Goal: Task Accomplishment & Management: Complete application form

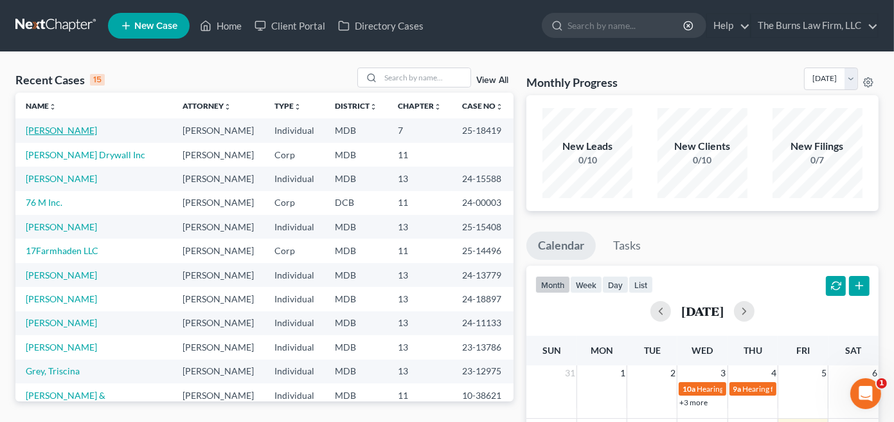
click at [76, 130] on link "[PERSON_NAME]" at bounding box center [61, 130] width 71 height 11
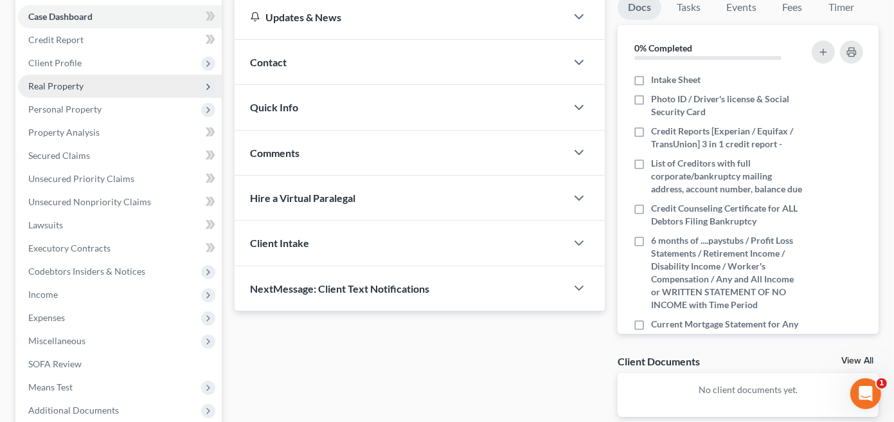
scroll to position [193, 0]
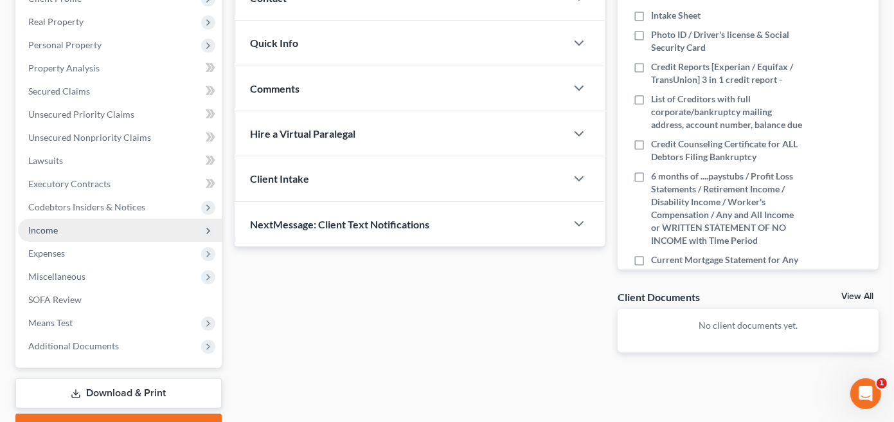
click at [35, 230] on span "Income" at bounding box center [43, 229] width 30 height 11
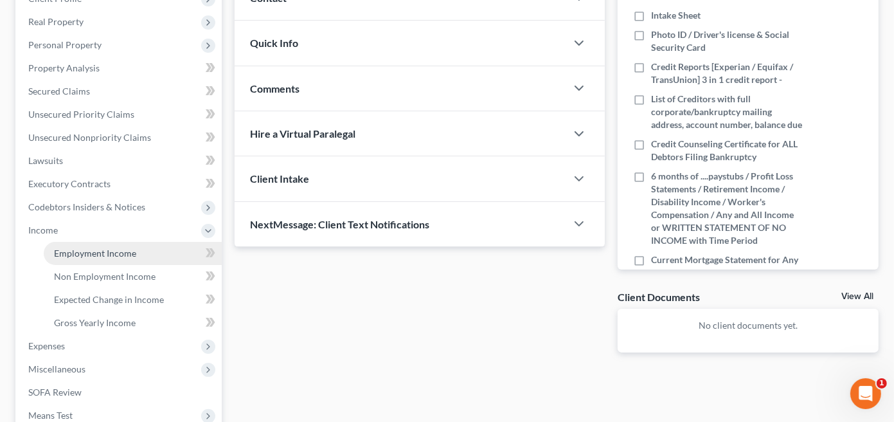
click at [86, 253] on span "Employment Income" at bounding box center [95, 252] width 82 height 11
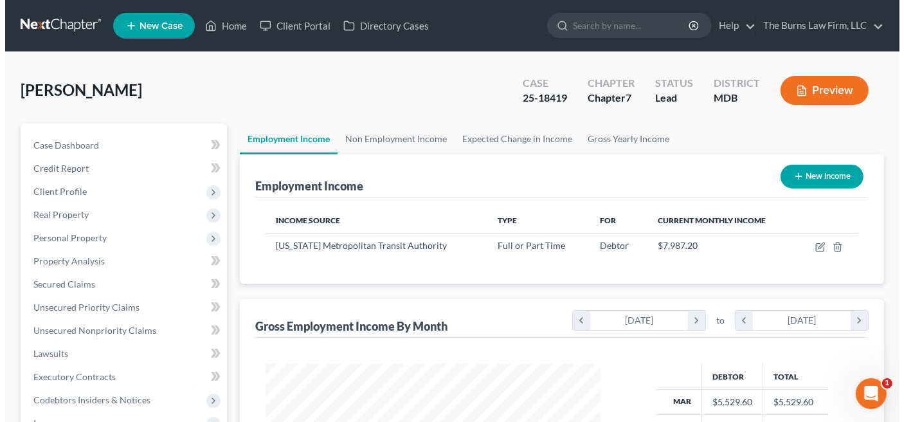
scroll to position [229, 361]
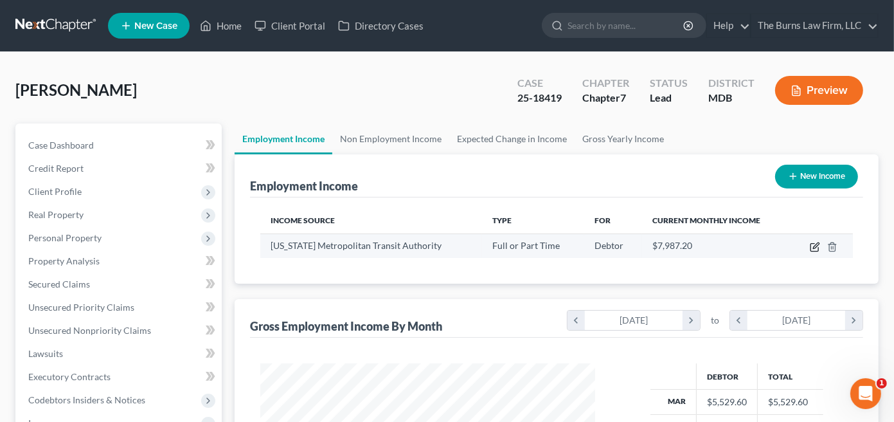
click at [812, 246] on icon "button" at bounding box center [815, 247] width 10 height 10
select select "0"
select select "8"
select select "3"
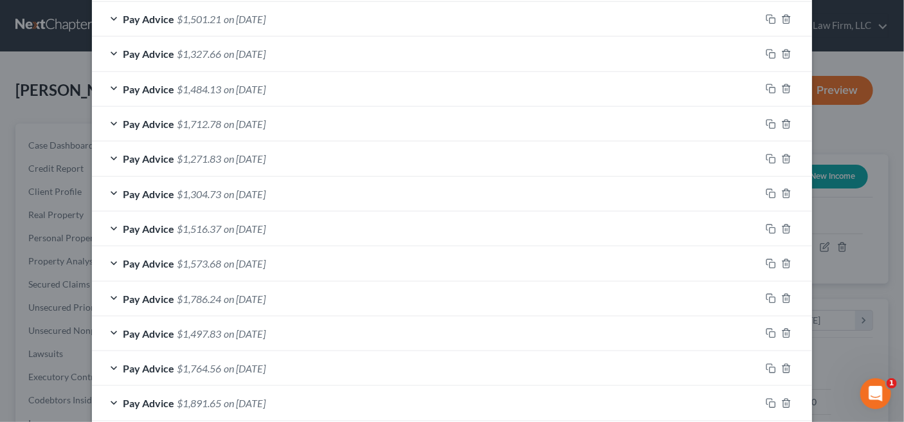
scroll to position [245, 0]
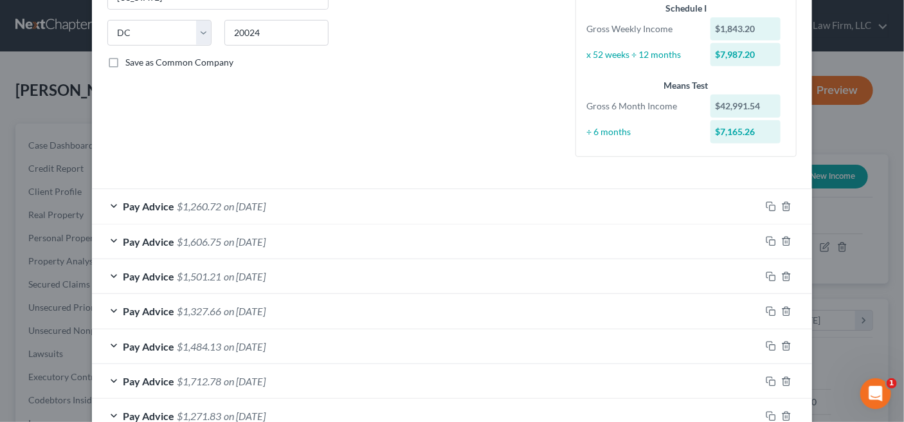
click at [111, 203] on div "Pay Advice $1,260.72 on [DATE]" at bounding box center [426, 206] width 668 height 34
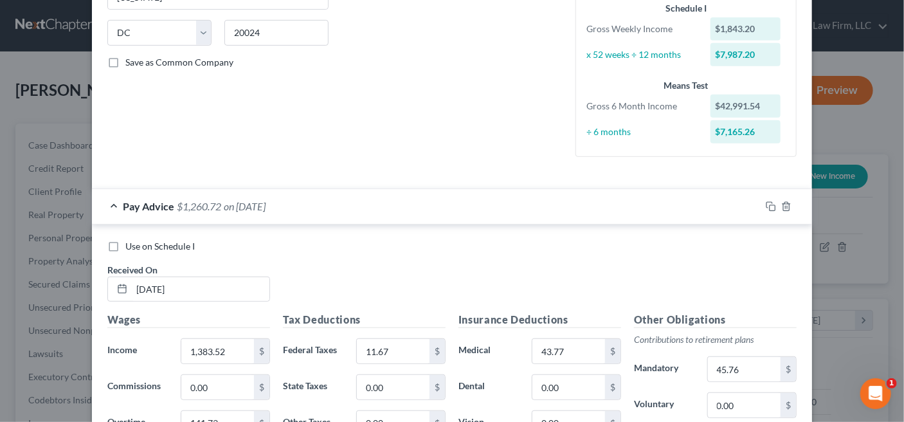
scroll to position [374, 0]
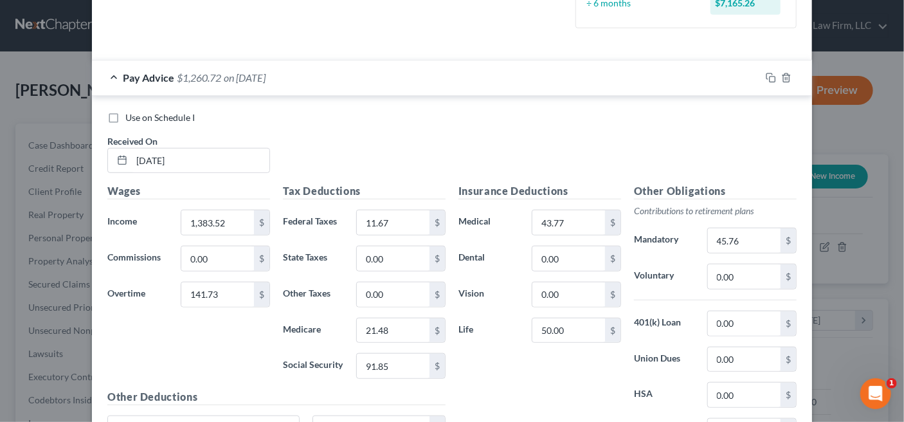
click at [108, 74] on div "Pay Advice $1,260.72 on [DATE]" at bounding box center [426, 77] width 668 height 34
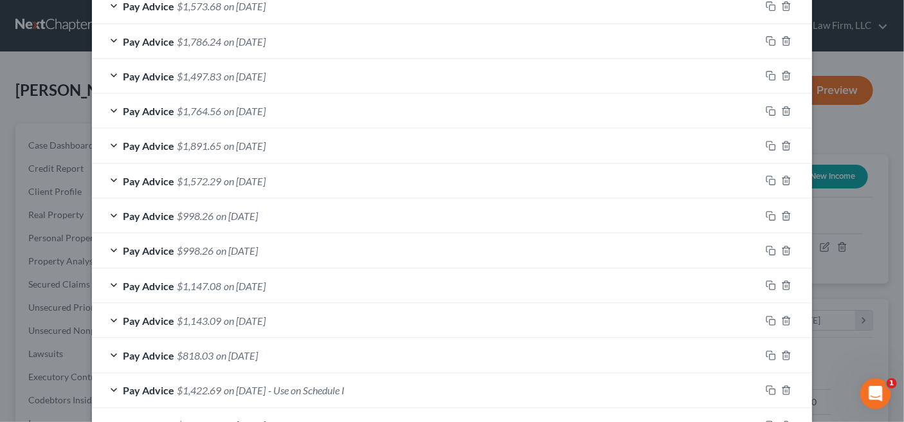
scroll to position [888, 0]
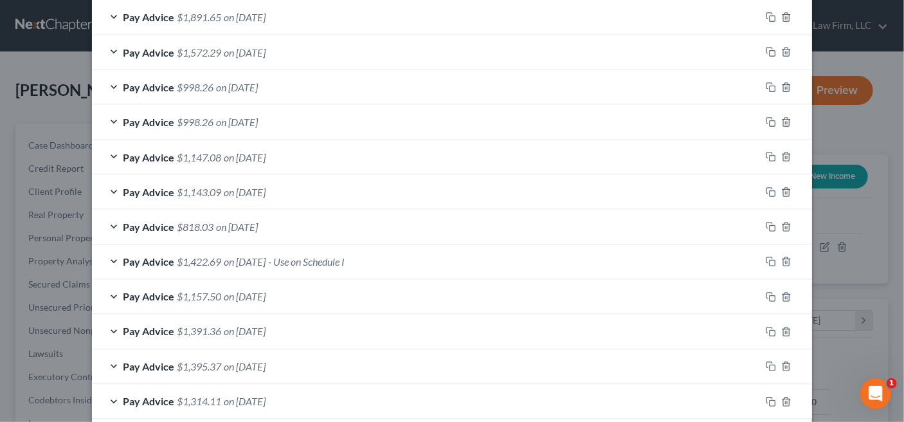
click at [109, 260] on div "Pay Advice $1,422.69 on [DATE] - Use on Schedule I" at bounding box center [426, 262] width 668 height 34
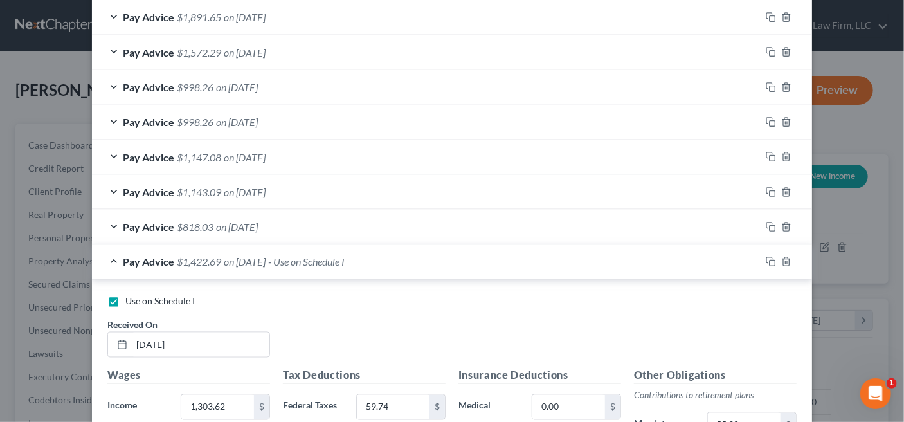
scroll to position [1017, 0]
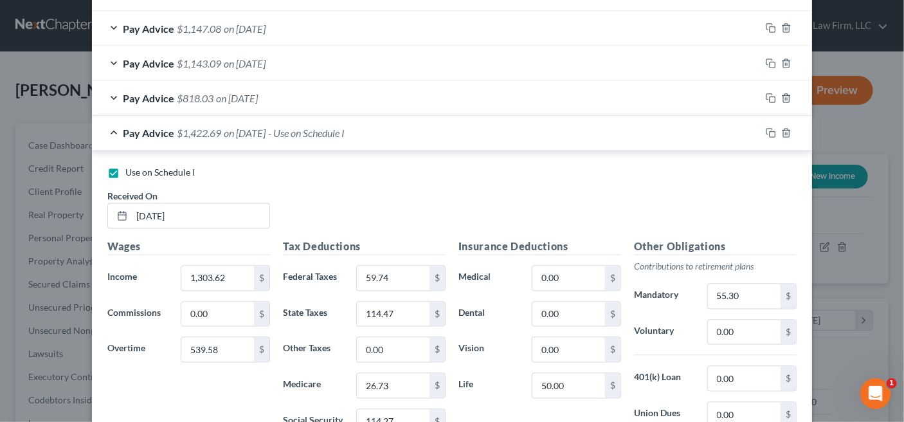
click at [125, 169] on label "Use on Schedule I" at bounding box center [159, 172] width 69 height 13
click at [130, 169] on input "Use on Schedule I" at bounding box center [134, 170] width 8 height 8
checkbox input "false"
click at [107, 129] on div "Pay Advice $1,422.69 on [DATE]" at bounding box center [426, 133] width 668 height 34
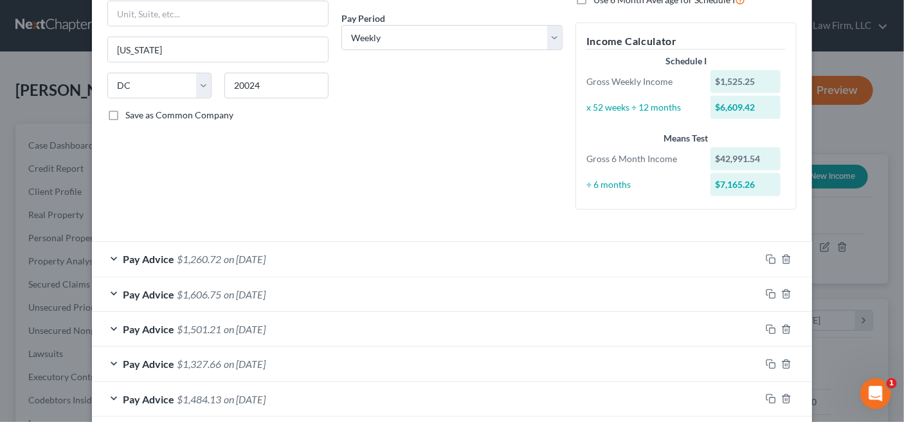
scroll to position [129, 0]
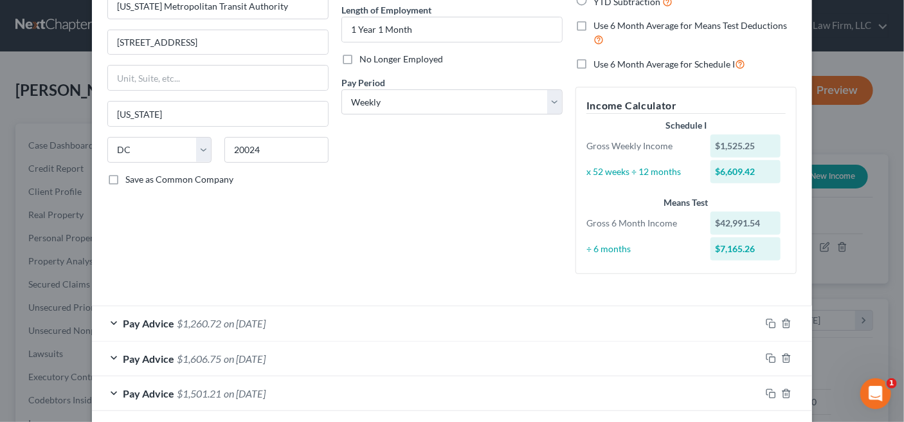
click at [110, 321] on div "Pay Advice $1,260.72 on [DATE]" at bounding box center [426, 323] width 668 height 34
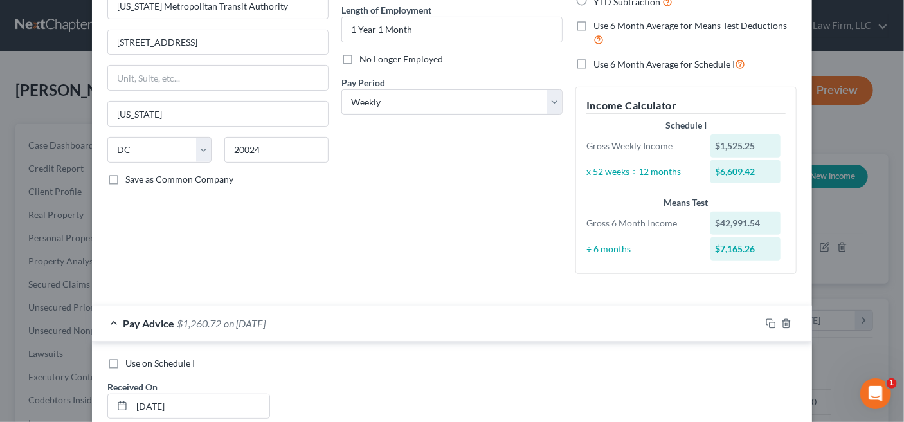
scroll to position [257, 0]
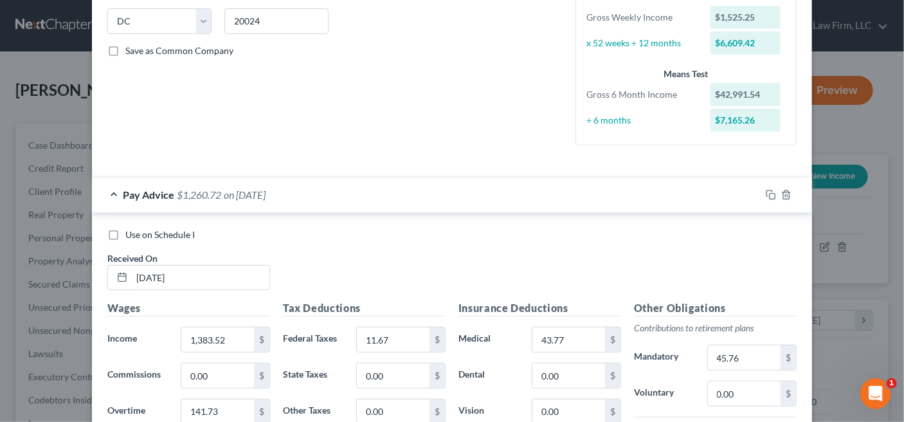
click at [125, 233] on label "Use on Schedule I" at bounding box center [159, 234] width 69 height 13
click at [130, 233] on input "Use on Schedule I" at bounding box center [134, 232] width 8 height 8
checkbox input "true"
click at [107, 192] on div "Pay Advice $1,260.72 on [DATE] - Use on Schedule I" at bounding box center [426, 194] width 668 height 34
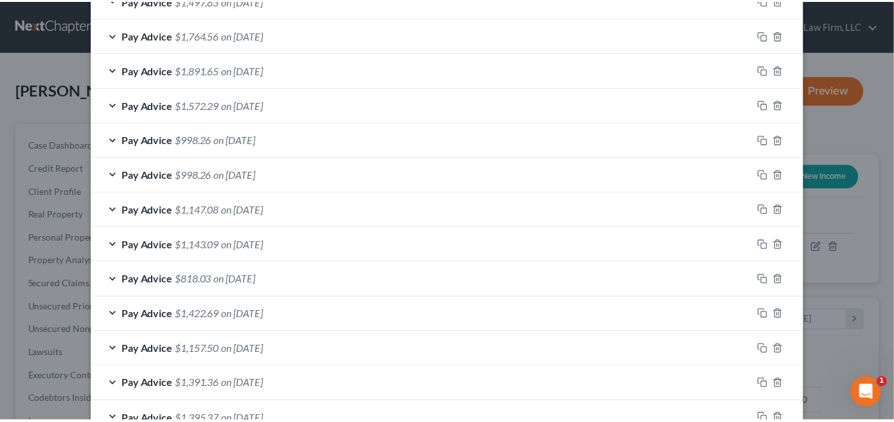
scroll to position [952, 0]
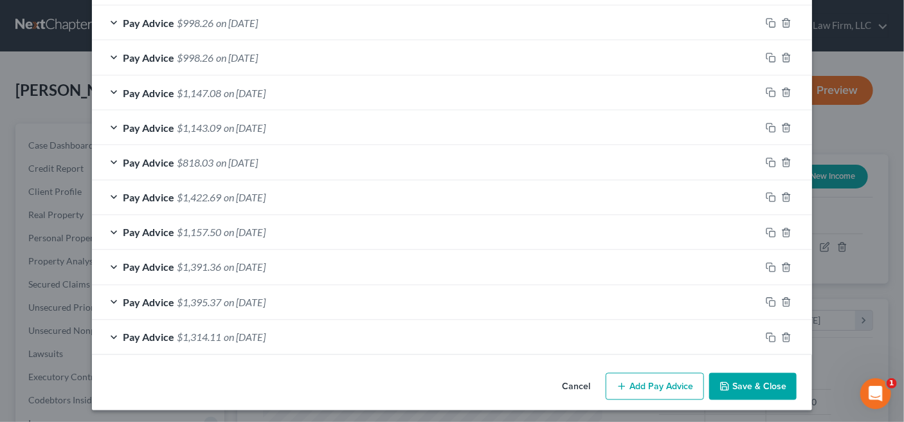
click at [749, 388] on button "Save & Close" at bounding box center [752, 386] width 87 height 27
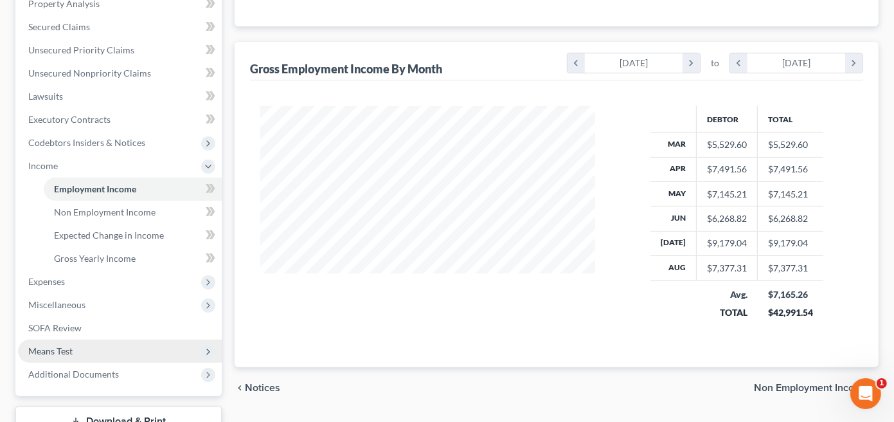
scroll to position [321, 0]
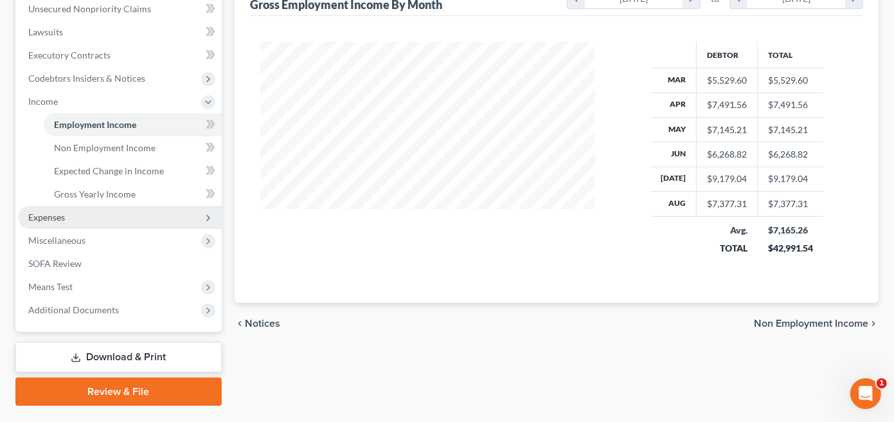
click at [52, 218] on span "Expenses" at bounding box center [46, 216] width 37 height 11
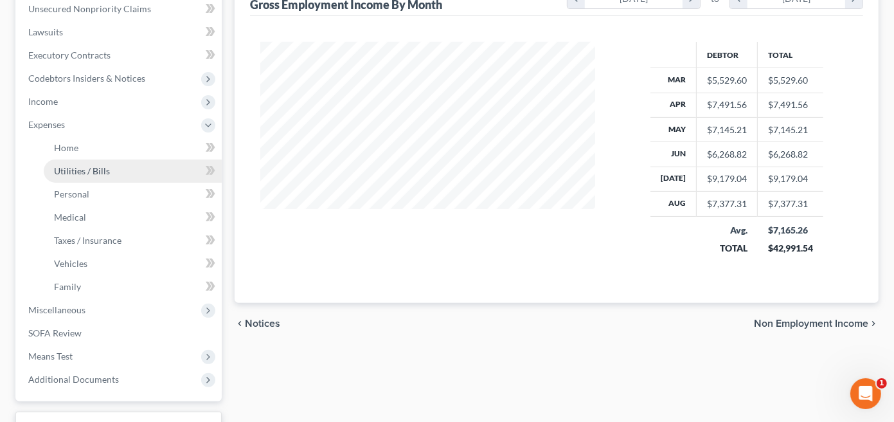
click at [77, 174] on span "Utilities / Bills" at bounding box center [82, 170] width 56 height 11
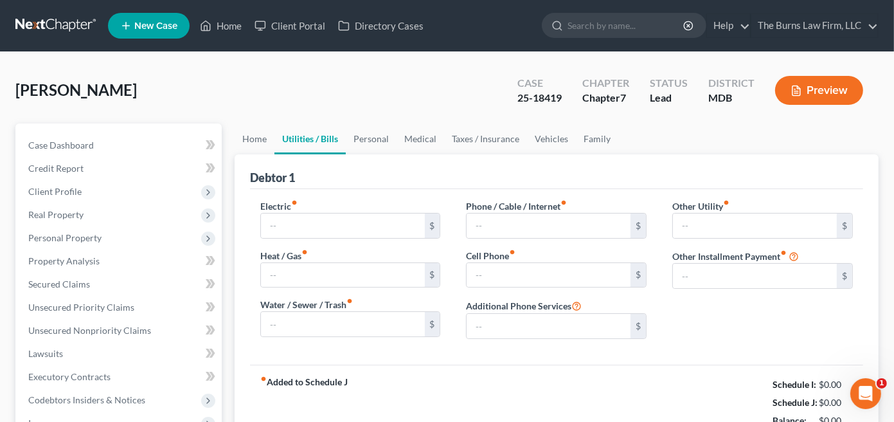
type input "150.00"
type input "0.00"
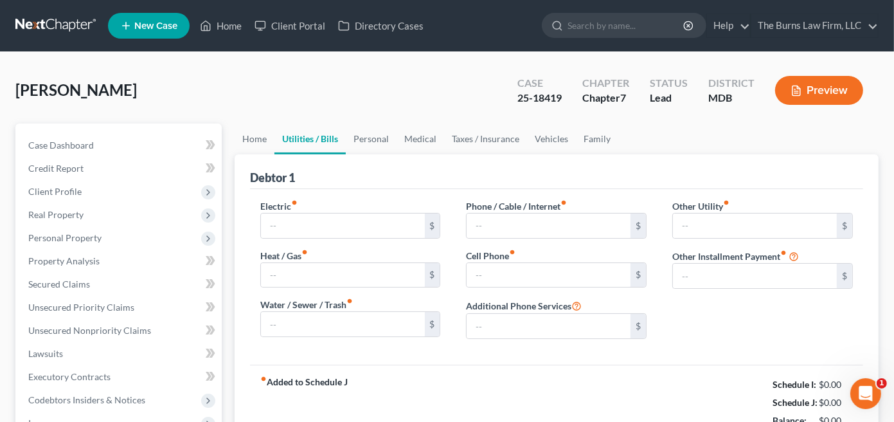
type input "0.00"
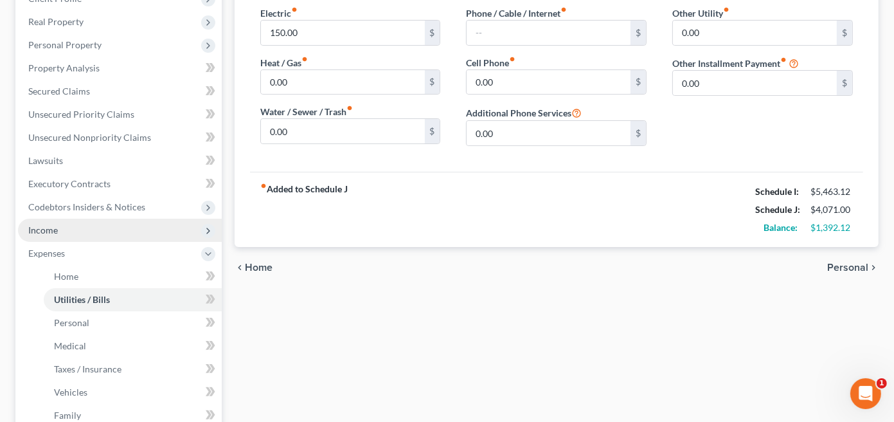
click at [54, 227] on span "Income" at bounding box center [43, 229] width 30 height 11
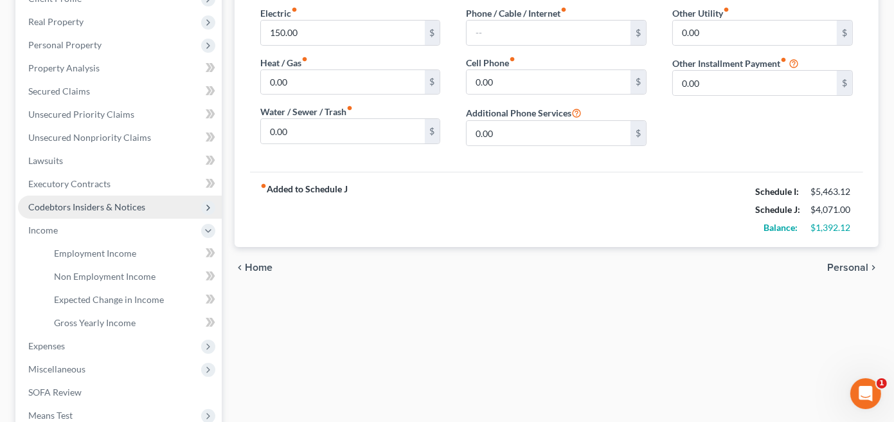
click at [67, 202] on span "Codebtors Insiders & Notices" at bounding box center [86, 206] width 117 height 11
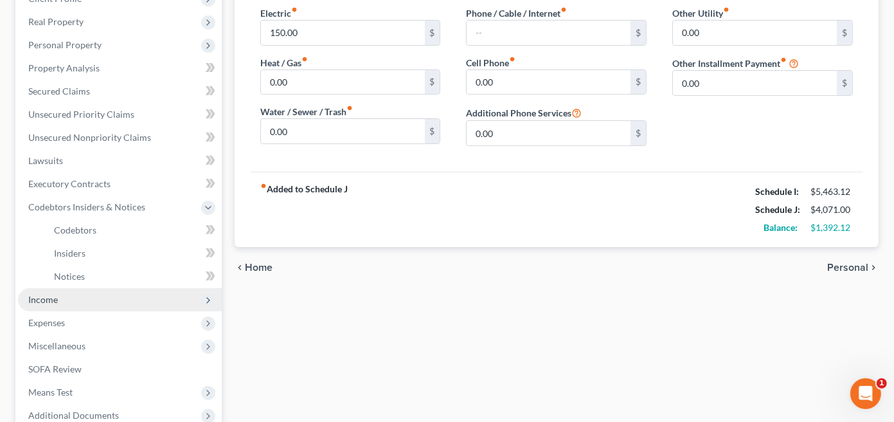
click at [37, 296] on span "Income" at bounding box center [43, 299] width 30 height 11
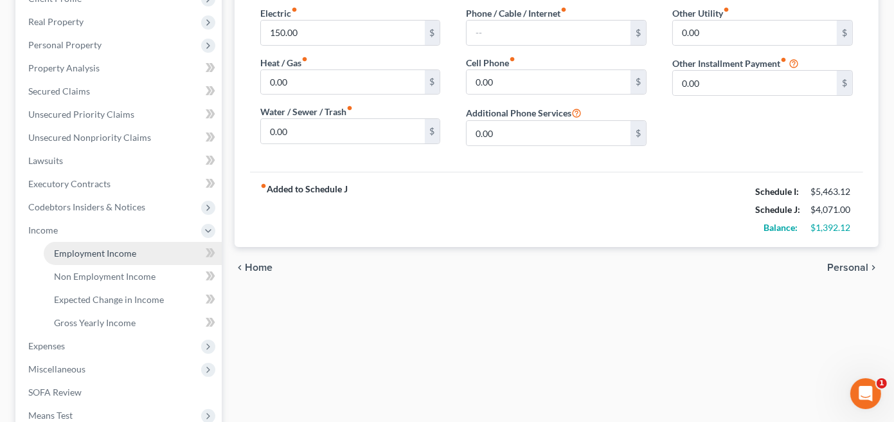
click at [94, 253] on span "Employment Income" at bounding box center [95, 252] width 82 height 11
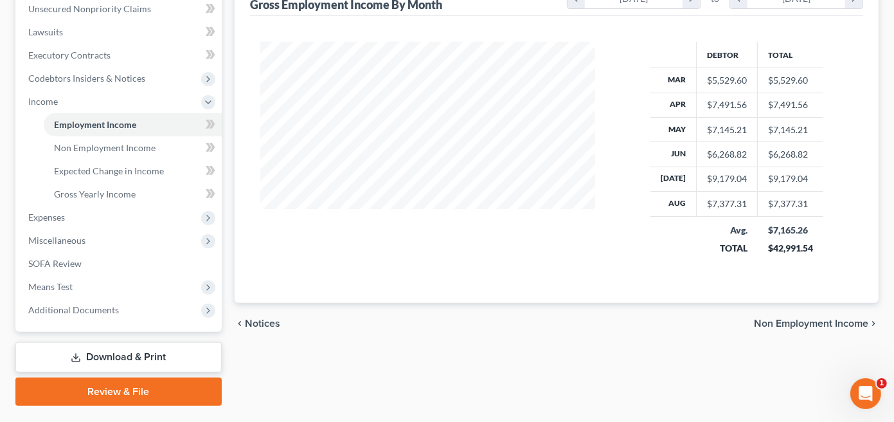
scroll to position [353, 0]
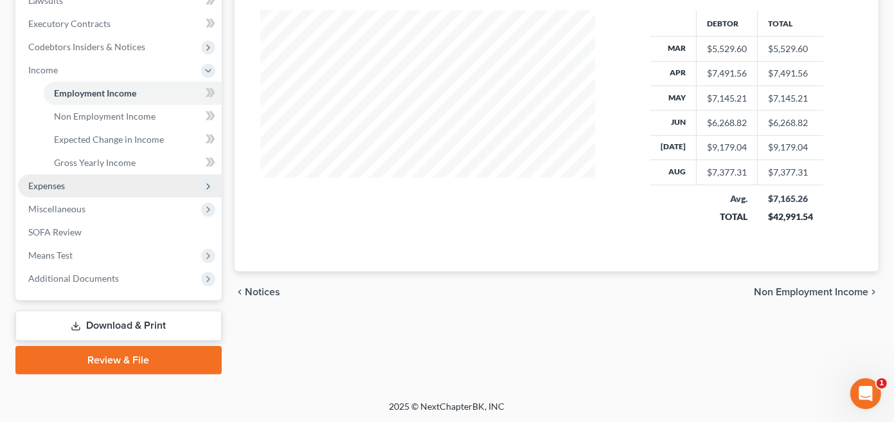
click at [54, 185] on span "Expenses" at bounding box center [46, 185] width 37 height 11
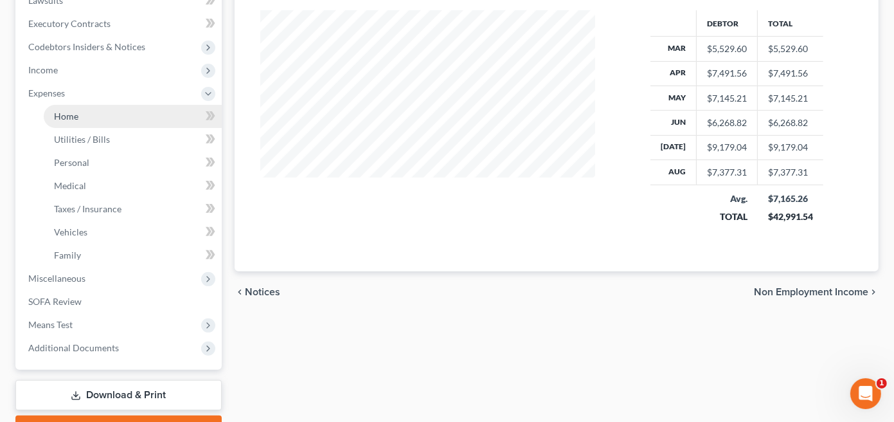
click at [69, 120] on span "Home" at bounding box center [66, 116] width 24 height 11
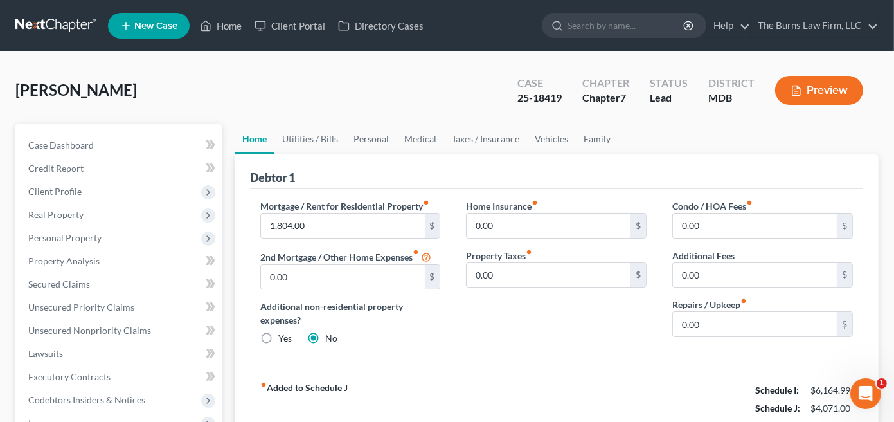
scroll to position [129, 0]
